Goal: Information Seeking & Learning: Learn about a topic

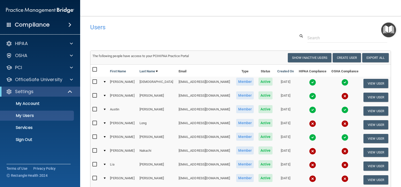
select select "20"
click at [18, 77] on p "OfficeSafe University" at bounding box center [38, 80] width 47 height 6
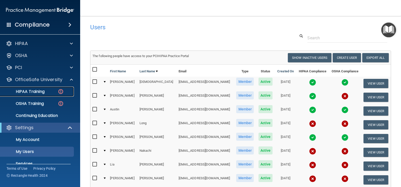
click at [28, 90] on p "HIPAA Training" at bounding box center [23, 91] width 41 height 5
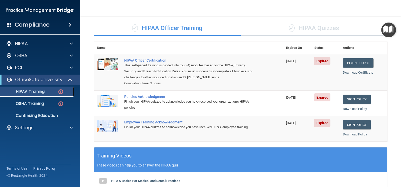
scroll to position [24, 0]
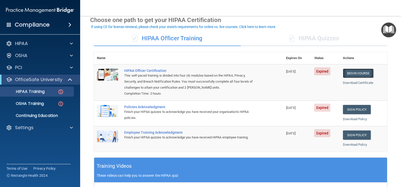
click at [360, 72] on link "Begin Course" at bounding box center [358, 73] width 31 height 9
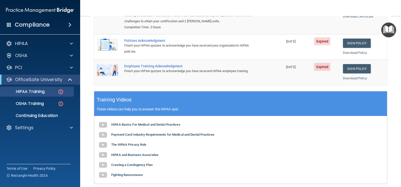
scroll to position [99, 0]
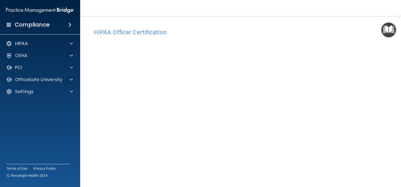
scroll to position [25, 0]
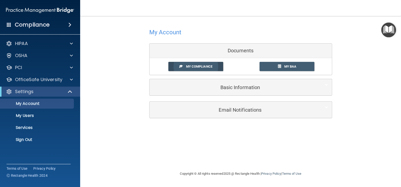
click at [192, 67] on span "My Compliance" at bounding box center [199, 67] width 26 height 4
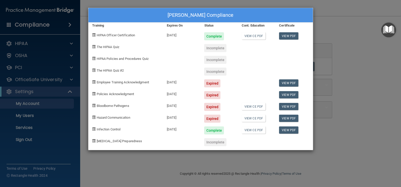
click at [333, 57] on div "Robbie Trevino's Compliance Training Expires On Status Cont. Education Certific…" at bounding box center [200, 93] width 401 height 187
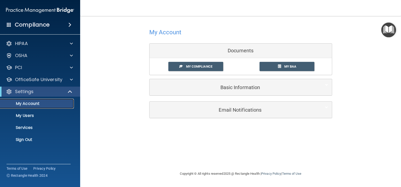
click at [26, 103] on p "My Account" at bounding box center [37, 103] width 68 height 5
click at [31, 79] on p "OfficeSafe University" at bounding box center [38, 80] width 47 height 6
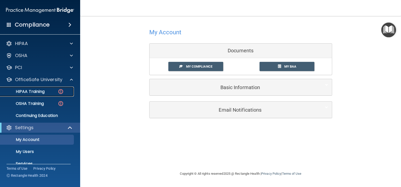
click at [34, 93] on p "HIPAA Training" at bounding box center [23, 91] width 41 height 5
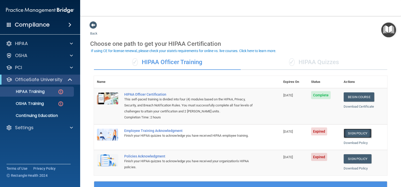
click at [352, 134] on link "Sign Policy" at bounding box center [358, 133] width 28 height 9
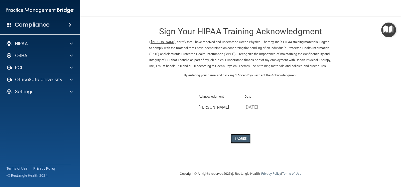
click at [240, 143] on button "I Agree" at bounding box center [241, 138] width 20 height 9
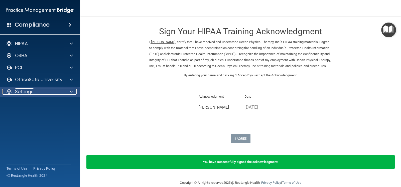
click at [27, 91] on p "Settings" at bounding box center [24, 92] width 19 height 6
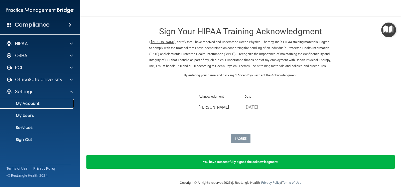
click at [28, 102] on p "My Account" at bounding box center [37, 103] width 68 height 5
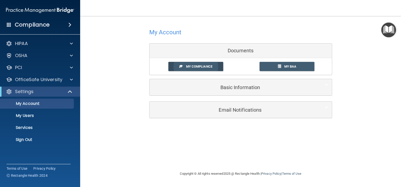
click at [197, 67] on span "My Compliance" at bounding box center [199, 67] width 26 height 4
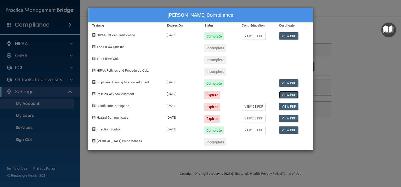
click at [290, 95] on link "View PDF" at bounding box center [288, 94] width 19 height 7
click at [288, 95] on link "View PDF" at bounding box center [288, 94] width 19 height 7
click at [35, 103] on div "[PERSON_NAME] Compliance Training Expires On Status Cont. Education Certificate…" at bounding box center [200, 93] width 401 height 187
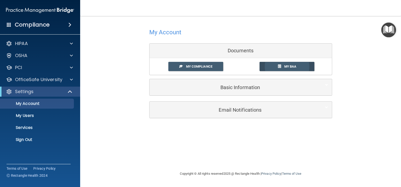
click at [284, 66] on link "My BAA" at bounding box center [287, 66] width 55 height 9
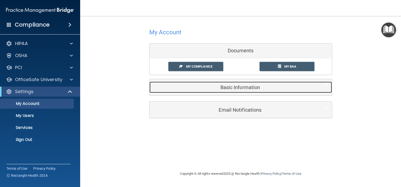
click at [247, 89] on h5 "Basic Information" at bounding box center [233, 88] width 160 height 6
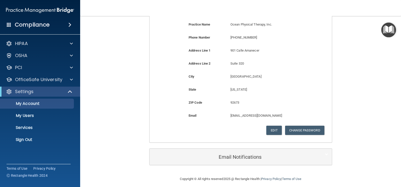
scroll to position [111, 0]
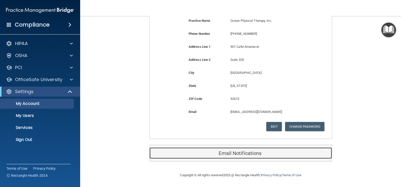
click at [238, 152] on h5 "Email Notifications" at bounding box center [233, 154] width 160 height 6
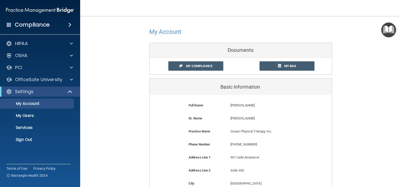
scroll to position [0, 0]
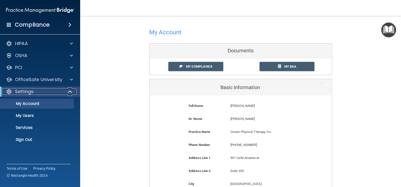
click at [23, 89] on p "Settings" at bounding box center [24, 92] width 19 height 6
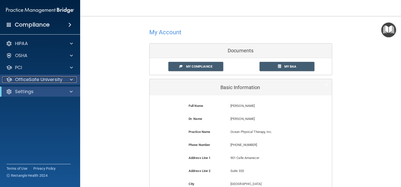
click at [23, 80] on p "OfficeSafe University" at bounding box center [38, 80] width 47 height 6
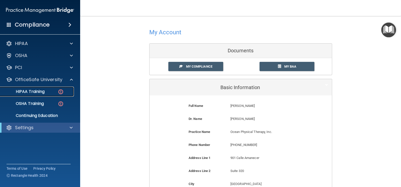
click at [32, 93] on p "HIPAA Training" at bounding box center [23, 91] width 41 height 5
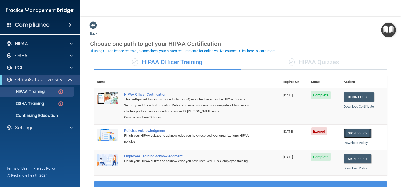
click at [355, 134] on link "Sign Policy" at bounding box center [358, 133] width 28 height 9
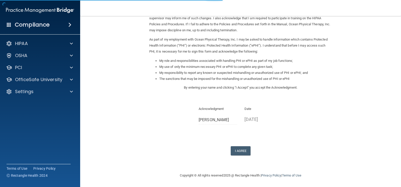
scroll to position [42, 0]
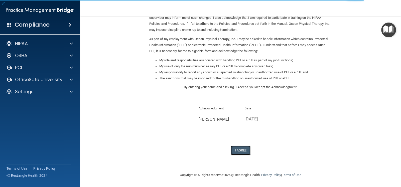
click at [238, 150] on button "I Agree" at bounding box center [241, 150] width 20 height 9
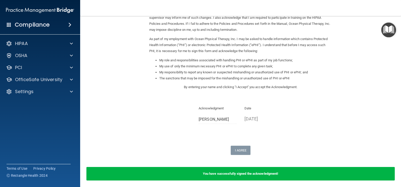
scroll to position [0, 0]
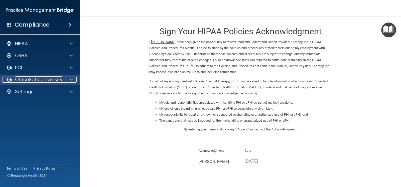
click at [40, 81] on p "OfficeSafe University" at bounding box center [38, 80] width 47 height 6
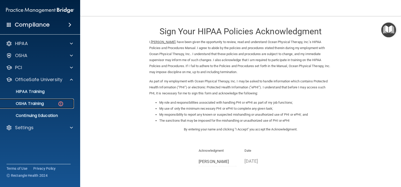
click at [49, 103] on div "OSHA Training" at bounding box center [37, 103] width 68 height 5
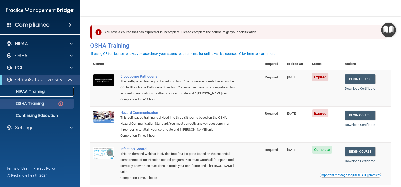
click at [44, 93] on p "HIPAA Training" at bounding box center [23, 91] width 41 height 5
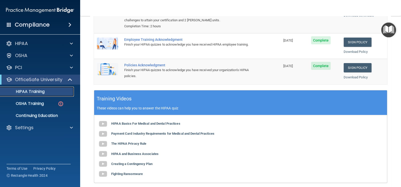
scroll to position [100, 0]
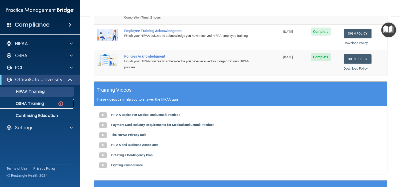
click at [35, 104] on p "OSHA Training" at bounding box center [23, 103] width 41 height 5
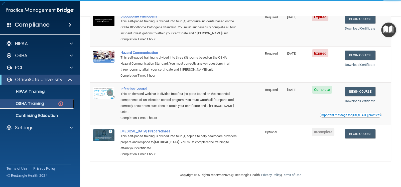
scroll to position [36, 0]
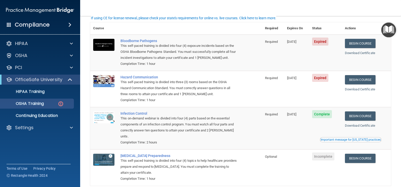
click at [286, 131] on td "[DATE]" at bounding box center [296, 128] width 25 height 42
click at [360, 42] on link "Begin Course" at bounding box center [360, 43] width 31 height 9
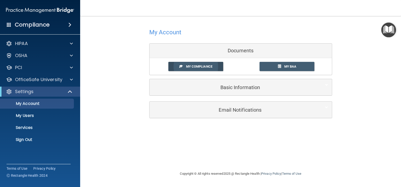
click at [188, 67] on span "My Compliance" at bounding box center [199, 67] width 26 height 4
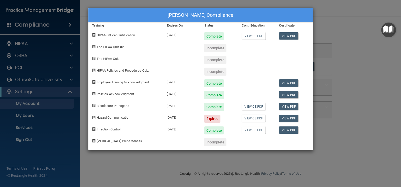
click at [37, 94] on div "[PERSON_NAME] Compliance Training Expires On Status Cont. Education Certificate…" at bounding box center [200, 93] width 401 height 187
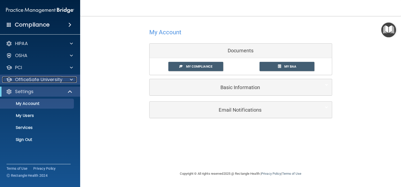
click at [41, 79] on p "OfficeSafe University" at bounding box center [38, 80] width 47 height 6
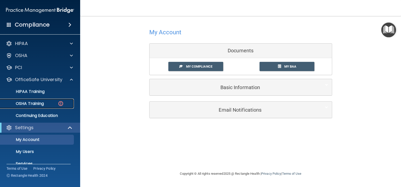
click at [33, 104] on p "OSHA Training" at bounding box center [23, 103] width 41 height 5
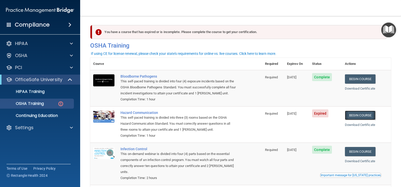
click at [358, 115] on link "Begin Course" at bounding box center [360, 115] width 31 height 9
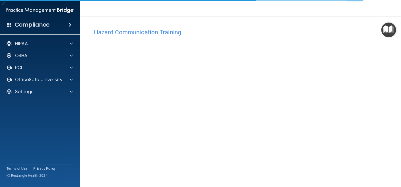
scroll to position [1, 0]
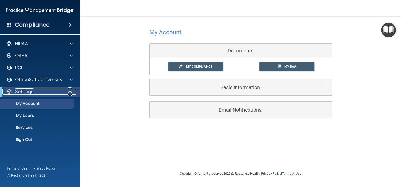
click at [26, 92] on p "Settings" at bounding box center [24, 92] width 19 height 6
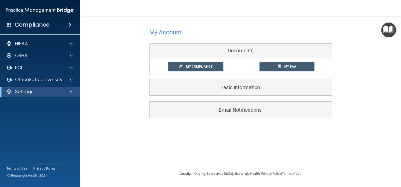
click at [42, 26] on h4 "Compliance" at bounding box center [32, 24] width 35 height 7
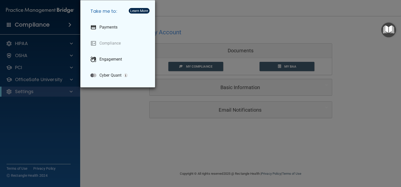
click at [104, 102] on div "Take me to: Payments Compliance Engagement Cyber Quant" at bounding box center [200, 93] width 401 height 187
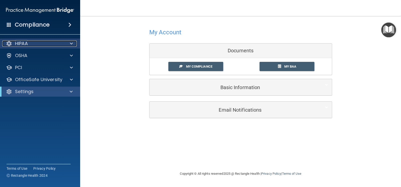
click at [67, 44] on div at bounding box center [70, 44] width 13 height 6
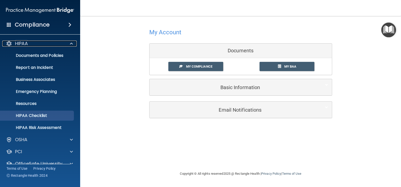
scroll to position [21, 0]
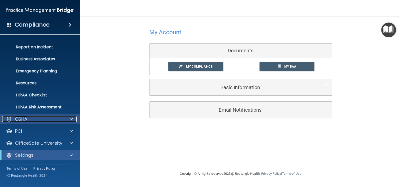
click at [29, 119] on div "OSHA" at bounding box center [33, 119] width 62 height 6
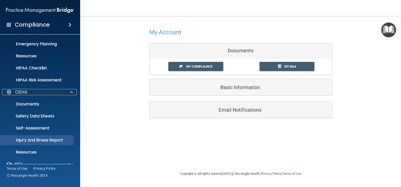
scroll to position [81, 0]
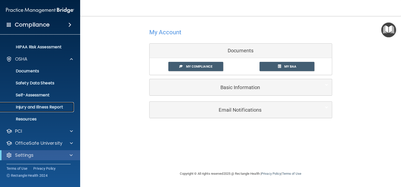
click at [44, 106] on p "Injury and Illness Report" at bounding box center [37, 107] width 68 height 5
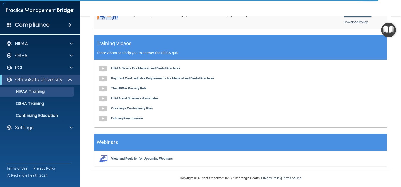
scroll to position [149, 0]
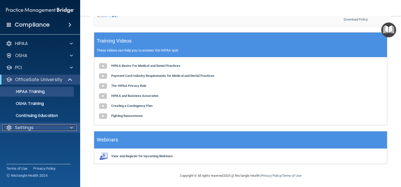
click at [59, 127] on div "Settings" at bounding box center [33, 128] width 62 height 6
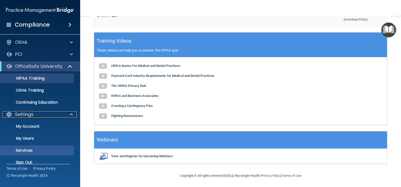
scroll to position [21, 0]
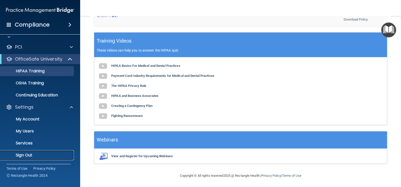
click at [21, 155] on p "Sign Out" at bounding box center [37, 155] width 68 height 5
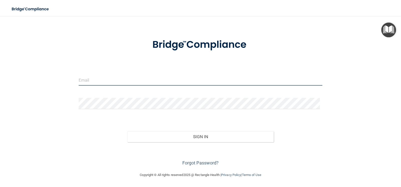
type input "[EMAIL_ADDRESS][DOMAIN_NAME]"
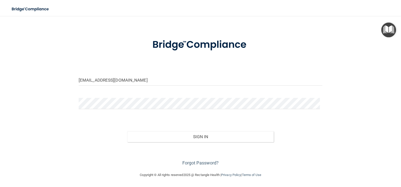
scroll to position [14, 0]
drag, startPoint x: 146, startPoint y: 72, endPoint x: 147, endPoint y: 77, distance: 5.0
click at [147, 74] on form "robbiet@oceanpt.com Invalid email/password. You don't have permission to access…" at bounding box center [201, 99] width 244 height 135
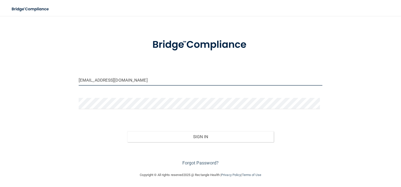
click at [147, 77] on input "[EMAIL_ADDRESS][DOMAIN_NAME]" at bounding box center [201, 79] width 244 height 11
